Goal: Check status: Check status

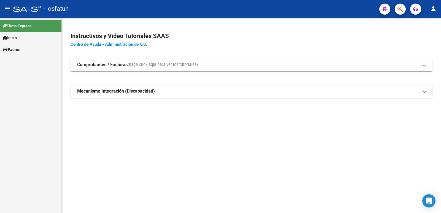
click at [21, 38] on link "Inicio" at bounding box center [30, 38] width 61 height 12
click at [23, 83] on link "Padrón" at bounding box center [30, 85] width 61 height 12
click at [38, 60] on link "Análisis Afiliado" at bounding box center [30, 61] width 61 height 12
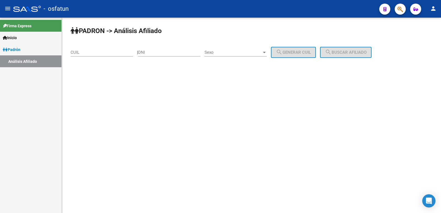
click at [160, 54] on input "DNI" at bounding box center [169, 52] width 62 height 5
paste input "22445404"
type input "22445404"
click at [212, 53] on span "Sexo" at bounding box center [232, 52] width 57 height 5
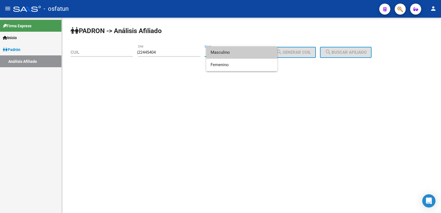
drag, startPoint x: 223, startPoint y: 53, endPoint x: 266, endPoint y: 53, distance: 43.0
click at [224, 53] on span "Masculino" at bounding box center [241, 52] width 62 height 12
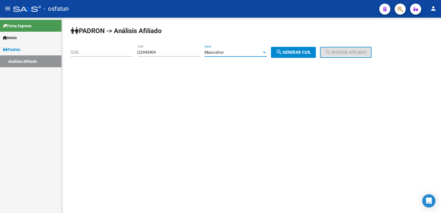
click at [300, 55] on button "search Generar CUIL" at bounding box center [293, 52] width 45 height 11
type input "20-22445404-0"
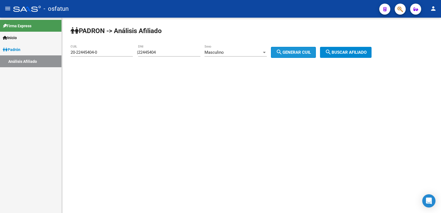
click at [339, 51] on span "search Buscar afiliado" at bounding box center [346, 52] width 42 height 5
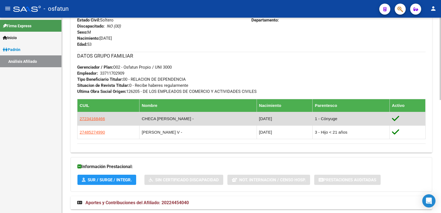
scroll to position [269, 0]
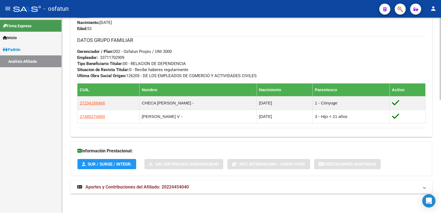
click at [165, 188] on span "Aportes y Contribuciones del Afiliado: 20224454040" at bounding box center [136, 186] width 103 height 5
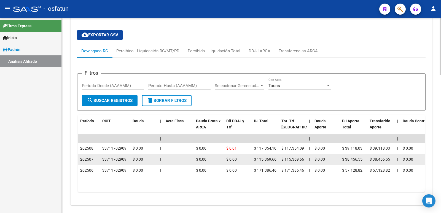
scroll to position [466, 0]
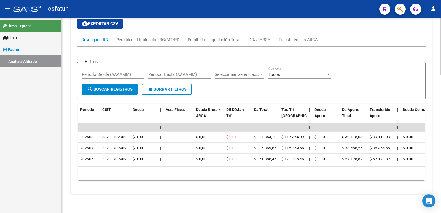
drag, startPoint x: 359, startPoint y: 44, endPoint x: 302, endPoint y: 34, distance: 57.9
click at [358, 47] on div "Filtros Período Desde (AAAAMM) Período Hasta (AAAAMM) Seleccionar Gerenciador S…" at bounding box center [251, 116] width 348 height 138
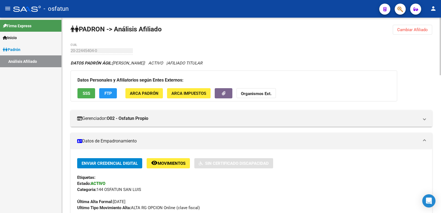
scroll to position [0, 0]
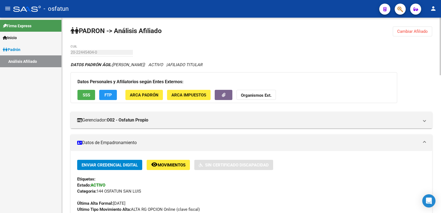
click at [232, 78] on h3 "Datos Personales y Afiliatorios según Entes Externos:" at bounding box center [233, 82] width 313 height 8
click at [410, 30] on span "Cambiar Afiliado" at bounding box center [412, 31] width 31 height 5
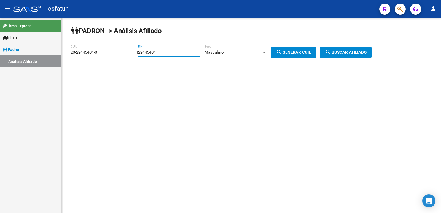
drag, startPoint x: 194, startPoint y: 52, endPoint x: 119, endPoint y: 52, distance: 75.2
click at [119, 52] on app-analisis-afiliado "[PERSON_NAME] -> Análisis Afiliado 20-22445404-0 CUIL | 22445404 DNI Masculino …" at bounding box center [223, 52] width 305 height 5
paste input "1451167"
type input "21451167"
drag, startPoint x: 285, startPoint y: 54, endPoint x: 337, endPoint y: 54, distance: 51.8
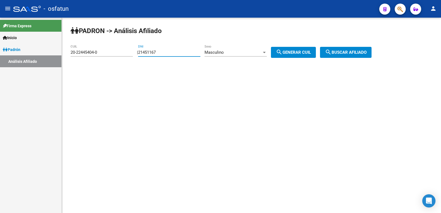
click at [282, 54] on mat-icon "search" at bounding box center [279, 52] width 7 height 7
type input "20-21451167-4"
click at [340, 54] on span "search Buscar afiliado" at bounding box center [346, 52] width 42 height 5
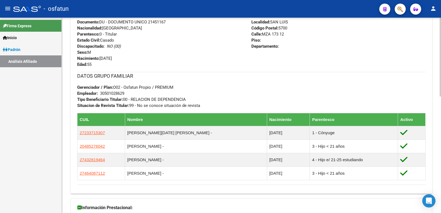
scroll to position [289, 0]
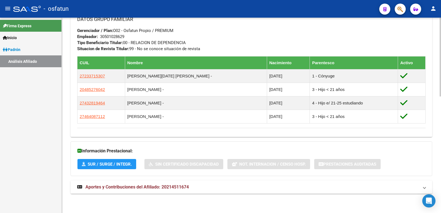
click at [143, 189] on span "Aportes y Contribuciones del Afiliado: 20214511674" at bounding box center [136, 186] width 103 height 5
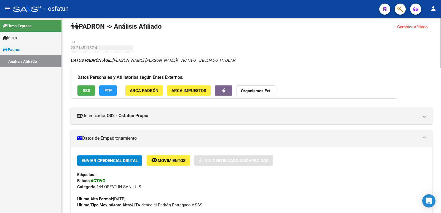
scroll to position [0, 0]
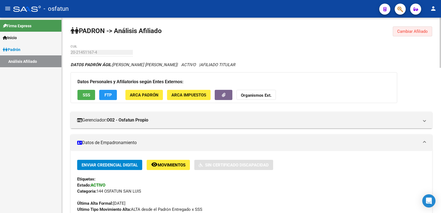
click at [403, 29] on span "Cambiar Afiliado" at bounding box center [412, 31] width 31 height 5
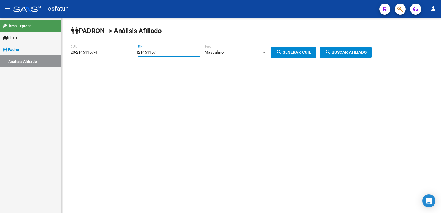
drag, startPoint x: 189, startPoint y: 51, endPoint x: 128, endPoint y: 56, distance: 61.1
click at [128, 55] on app-analisis-afiliado "[PERSON_NAME] -> Análisis Afiliado 20-21451167-4 CUIL | 21451167 DNI Masculino …" at bounding box center [223, 52] width 305 height 5
paste input "9426392"
type input "29426392"
click at [224, 55] on span "Masculino" at bounding box center [213, 52] width 19 height 5
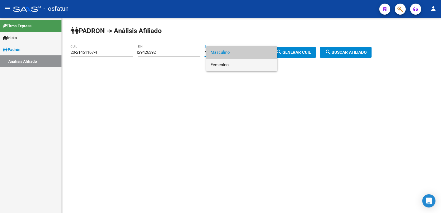
click at [228, 65] on span "Femenino" at bounding box center [241, 65] width 62 height 12
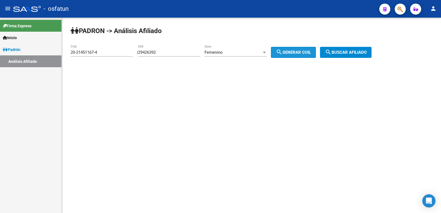
click at [304, 53] on span "search Generar CUIL" at bounding box center [293, 52] width 35 height 5
type input "27-29426392-1"
click at [349, 55] on span "search Buscar afiliado" at bounding box center [346, 52] width 42 height 5
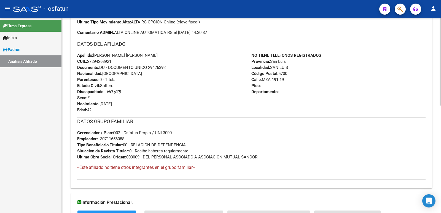
scroll to position [239, 0]
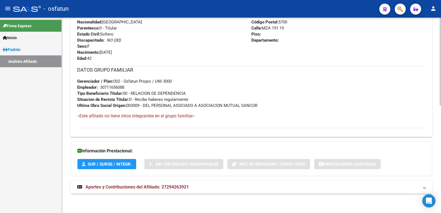
click at [131, 178] on div "DATOS [PERSON_NAME] ÁGIL: [PERSON_NAME] [PERSON_NAME] | ACTIVO | AFILIADO TITUL…" at bounding box center [251, 11] width 361 height 377
click at [130, 190] on mat-expansion-panel-header "Aportes y Contribuciones del Afiliado: 27294263921" at bounding box center [251, 186] width 361 height 13
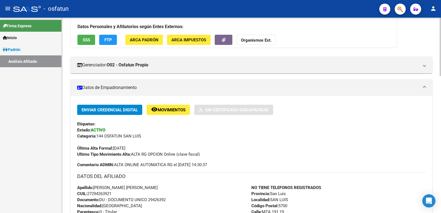
scroll to position [0, 0]
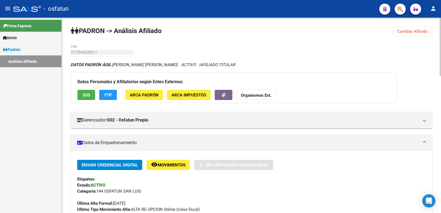
drag, startPoint x: 123, startPoint y: 69, endPoint x: 117, endPoint y: 71, distance: 6.2
